Goal: Go to known website: Go to known website

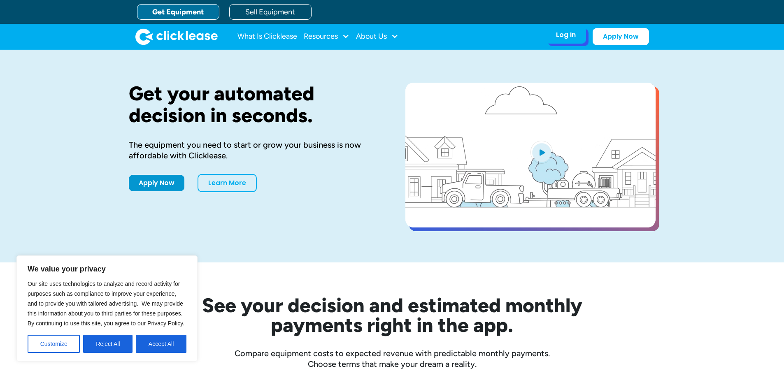
click at [565, 40] on div "Log In Account login I use Clicklease to get my equipment Partner Portal I offe…" at bounding box center [566, 34] width 40 height 17
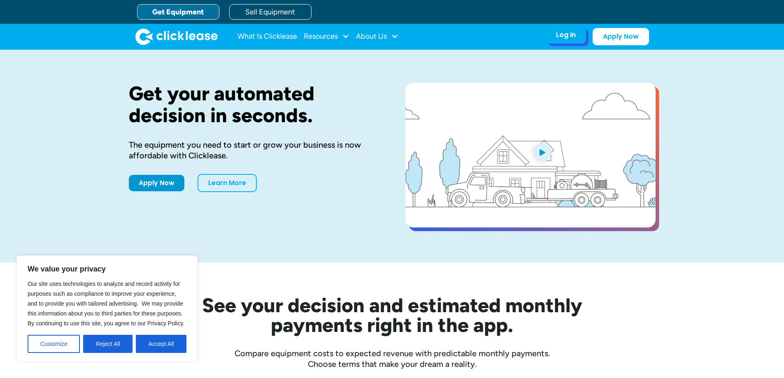
click at [565, 34] on div "Log In" at bounding box center [566, 35] width 20 height 8
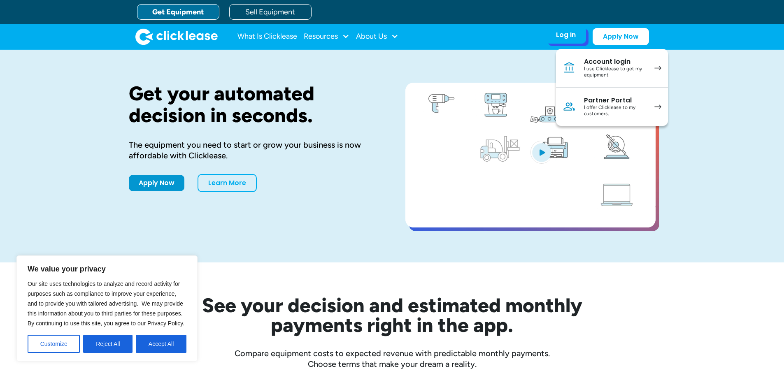
click at [588, 67] on div "I use Clicklease to get my equipment" at bounding box center [615, 72] width 62 height 13
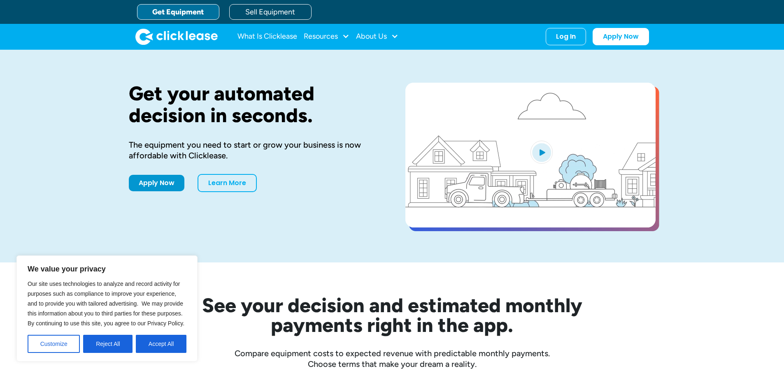
click at [566, 26] on div "What Is Clicklease Resources Blog Case Studies Videos FAQs About Us About Us Ca…" at bounding box center [392, 37] width 514 height 26
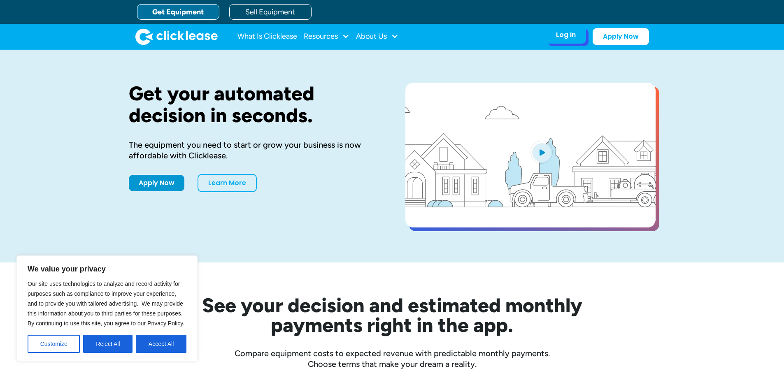
click at [566, 33] on div "Log In" at bounding box center [566, 35] width 20 height 8
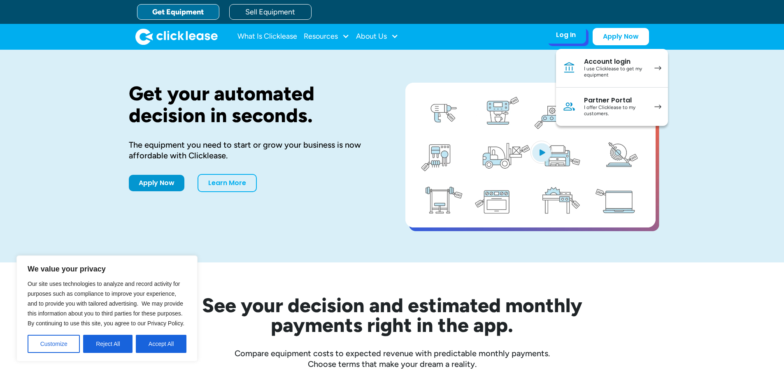
click at [602, 100] on div "Partner Portal" at bounding box center [615, 100] width 62 height 8
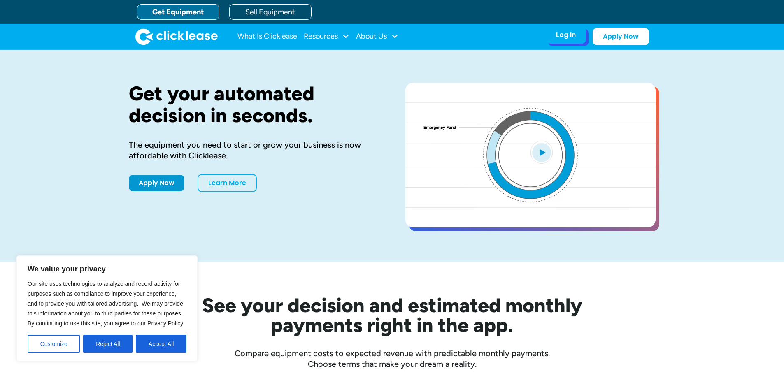
click at [573, 35] on div "Log In" at bounding box center [566, 35] width 20 height 8
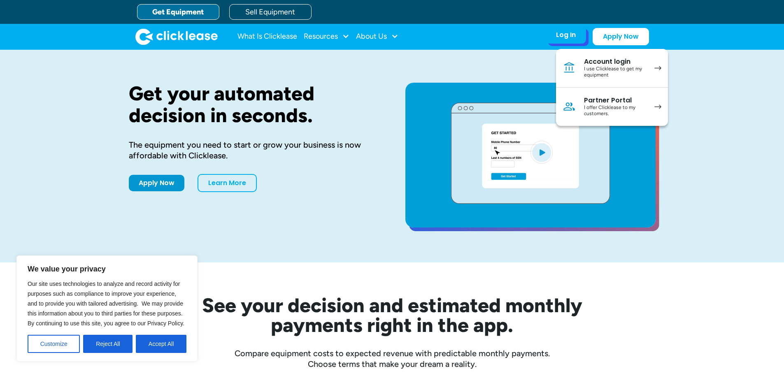
click at [610, 119] on link "Partner Portal I offer Clicklease to my customers." at bounding box center [612, 107] width 112 height 38
